Goal: Task Accomplishment & Management: Complete application form

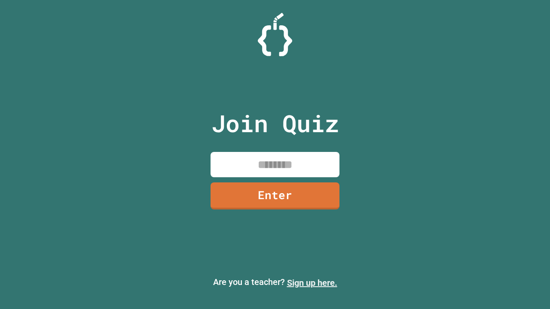
click at [312, 283] on link "Sign up here." at bounding box center [312, 283] width 50 height 10
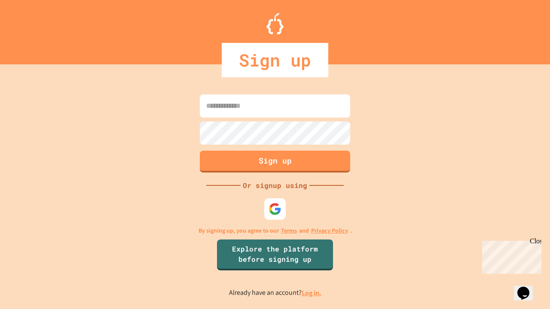
click at [312, 293] on link "Log in." at bounding box center [311, 293] width 20 height 9
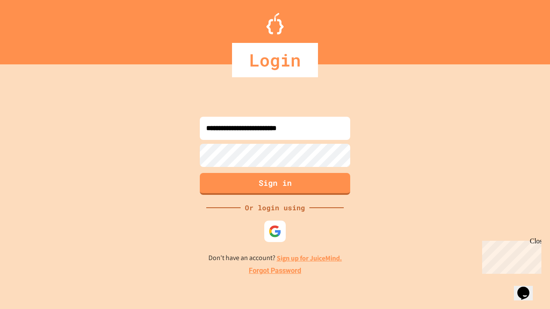
type input "**********"
